Goal: Task Accomplishment & Management: Use online tool/utility

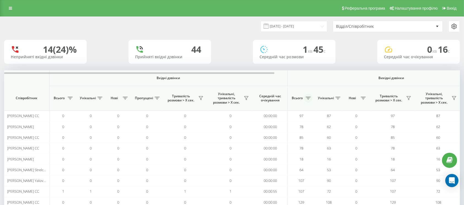
click at [305, 98] on button at bounding box center [308, 98] width 8 height 9
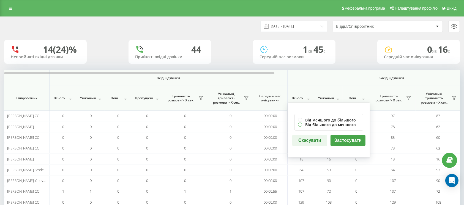
click at [302, 124] on label "Від більшого до меншого" at bounding box center [329, 125] width 62 height 5
radio input "true"
click at [343, 135] on button "Застосувати" at bounding box center [348, 140] width 35 height 11
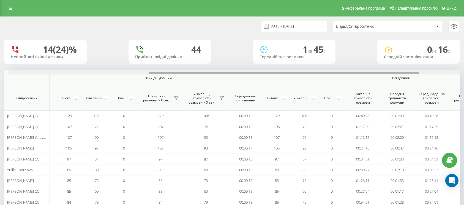
scroll to position [0, 237]
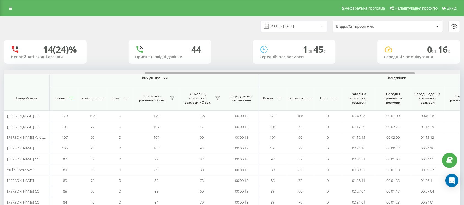
drag, startPoint x: 263, startPoint y: 74, endPoint x: 403, endPoint y: 75, distance: 140.4
click at [164, 98] on span "Тривалість розмови > Х сек." at bounding box center [153, 98] width 32 height 9
click at [172, 99] on icon at bounding box center [172, 99] width 4 height 4
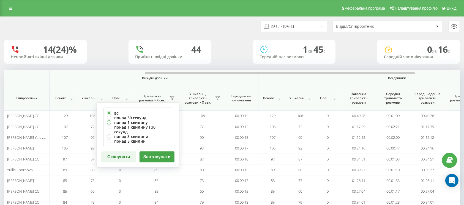
click at [135, 123] on label "понад 1 хвилину" at bounding box center [138, 122] width 62 height 5
radio input "true"
click at [153, 152] on button "Застосувати" at bounding box center [157, 157] width 35 height 11
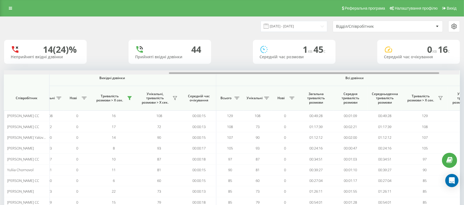
scroll to position [0, 282]
drag, startPoint x: 247, startPoint y: 73, endPoint x: 415, endPoint y: 80, distance: 167.6
